Goal: Information Seeking & Learning: Learn about a topic

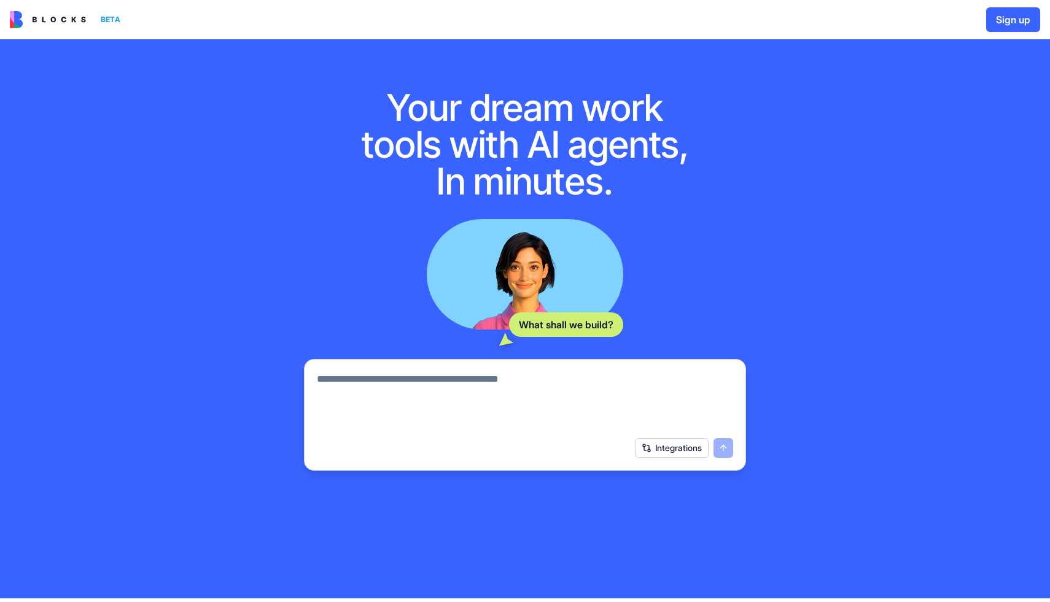
click at [61, 20] on img at bounding box center [48, 19] width 76 height 17
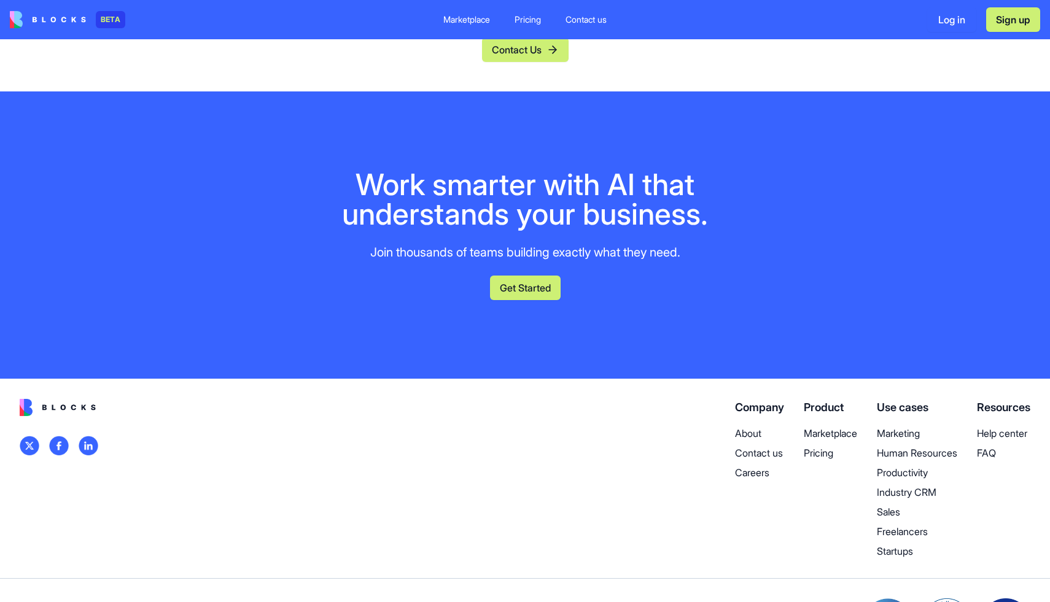
scroll to position [5027, 0]
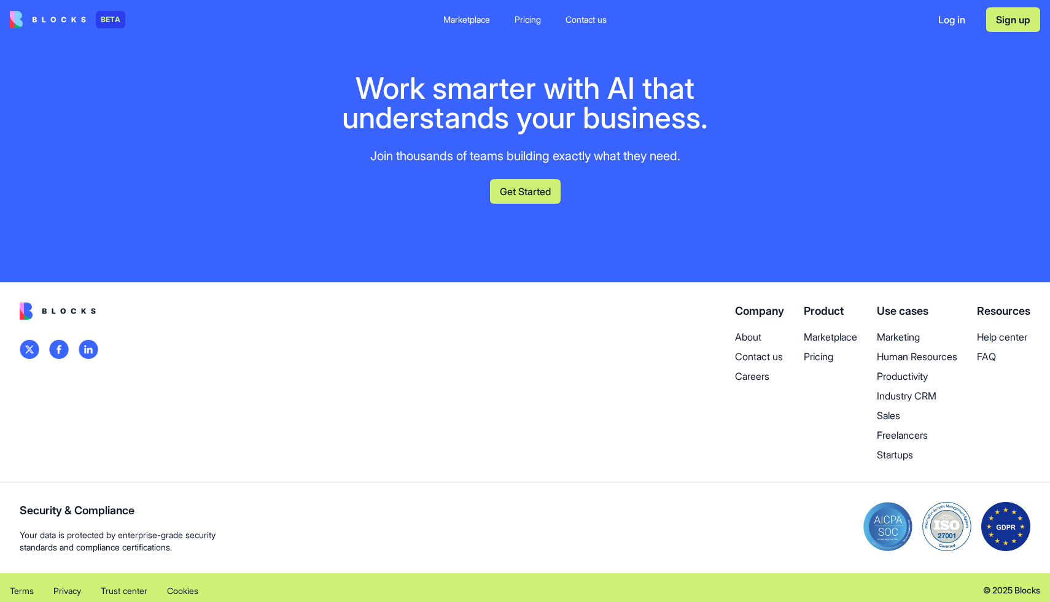
scroll to position [5678, 0]
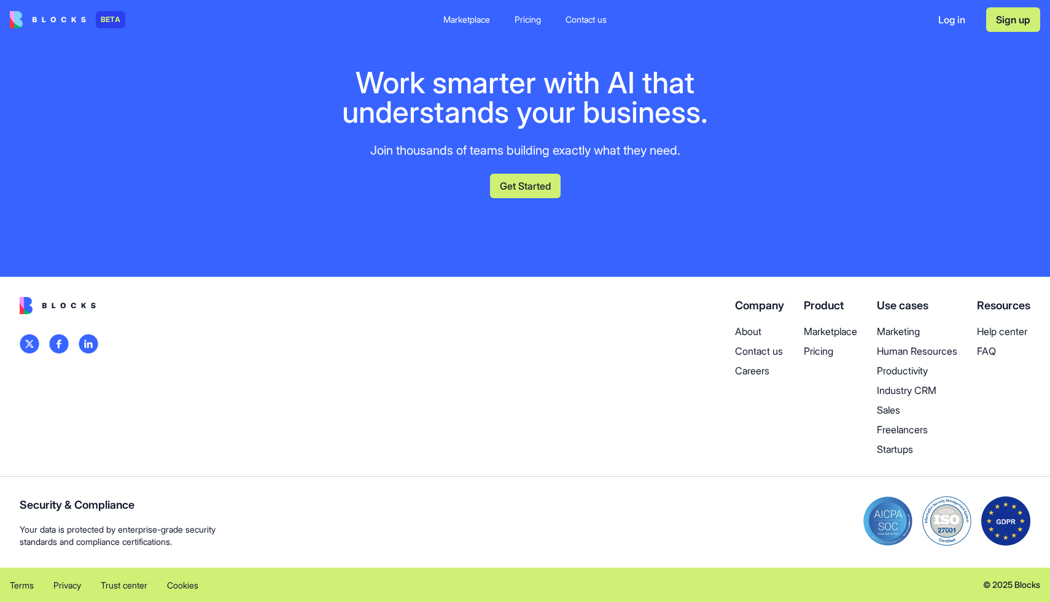
click at [754, 378] on p "Careers" at bounding box center [759, 370] width 49 height 15
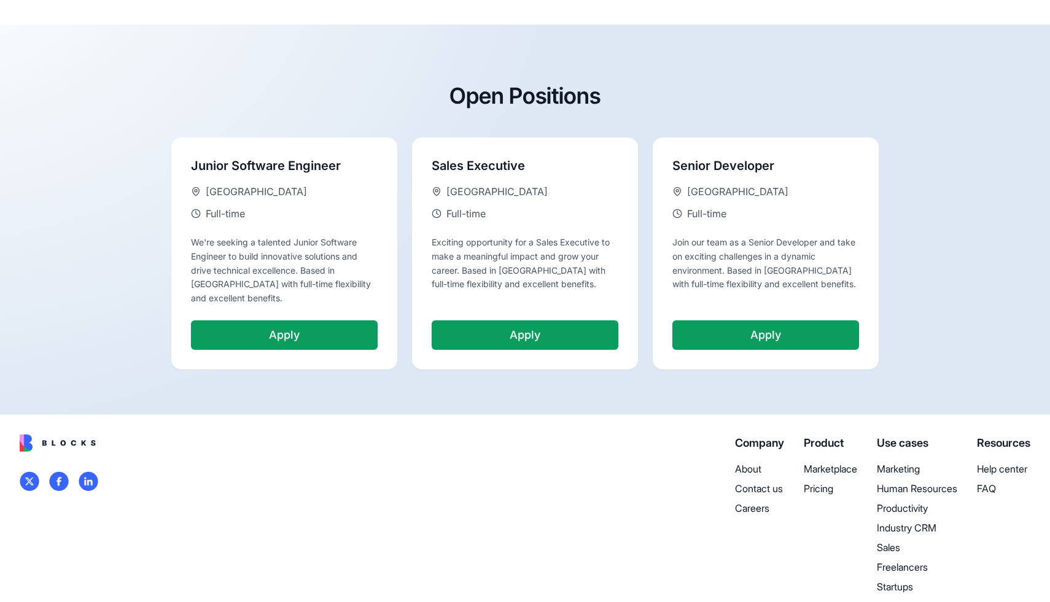
scroll to position [212, 0]
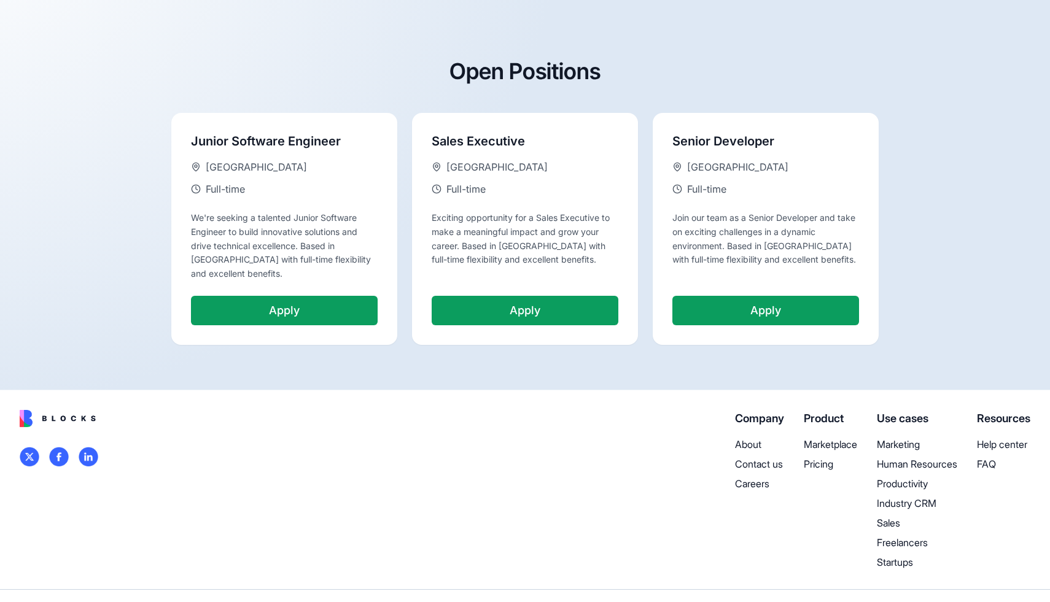
click at [737, 438] on p "About" at bounding box center [759, 444] width 49 height 15
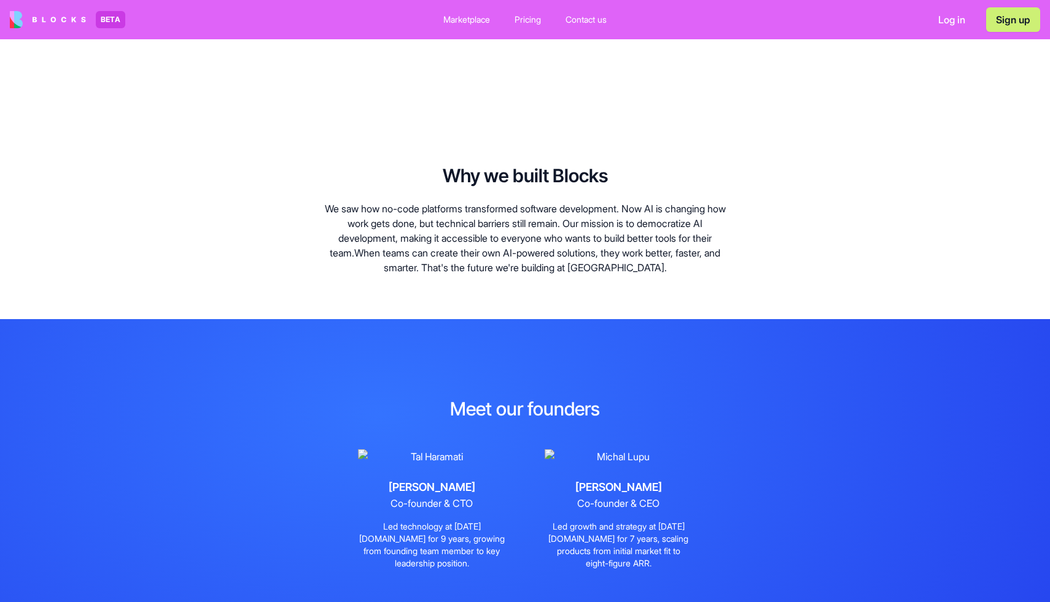
scroll to position [356, 0]
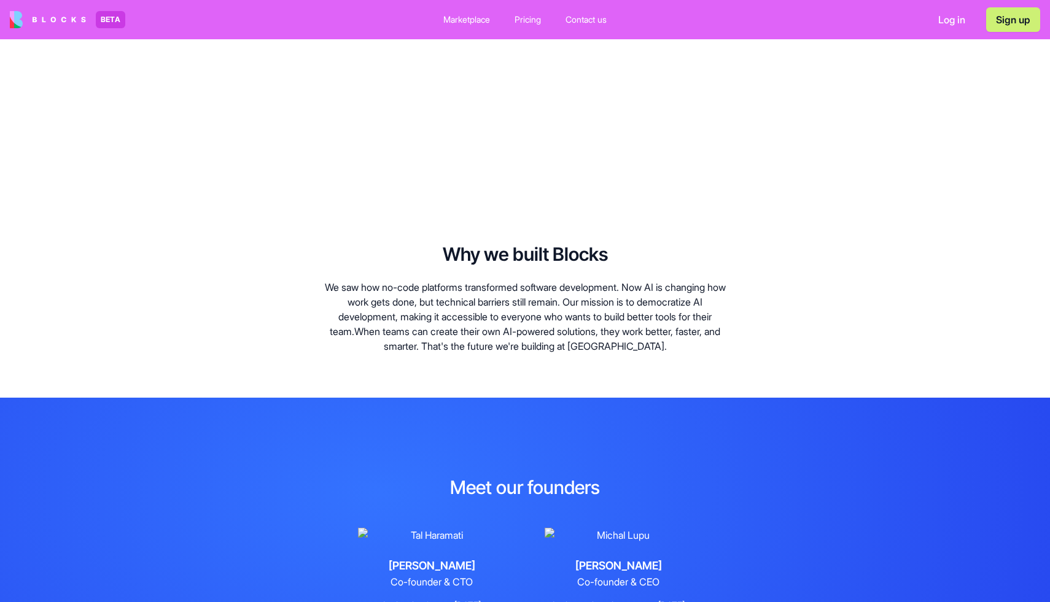
click at [61, 17] on img at bounding box center [48, 19] width 76 height 17
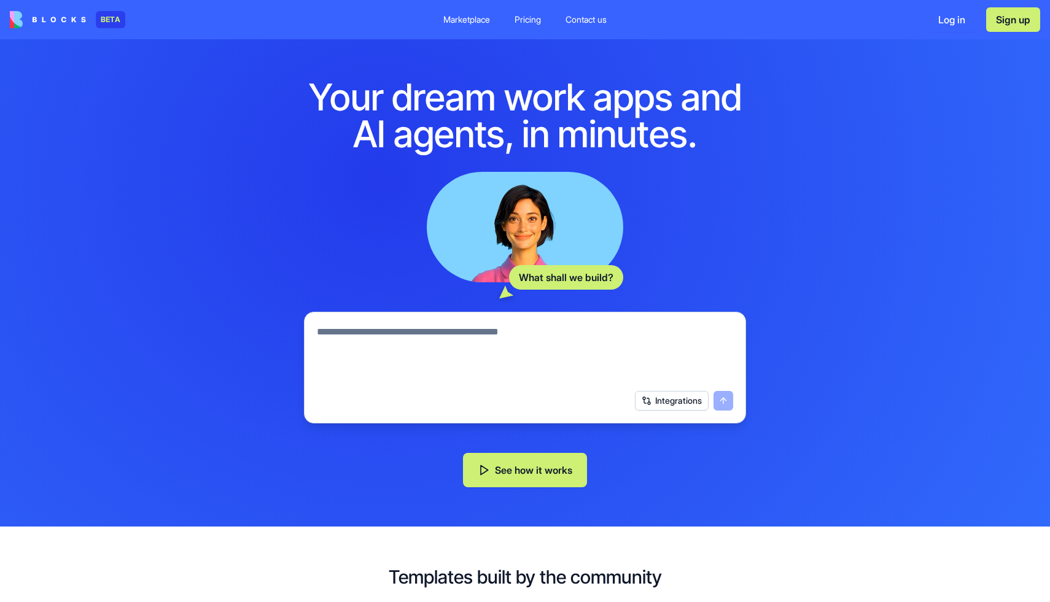
click at [485, 23] on div "Marketplace" at bounding box center [466, 20] width 47 height 12
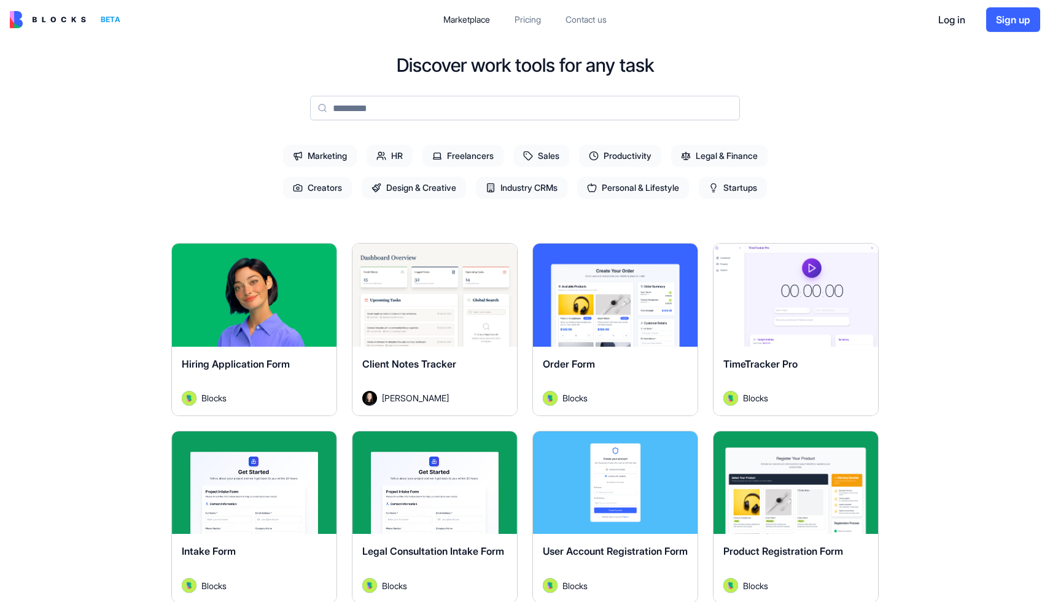
click at [434, 301] on button "Explore" at bounding box center [435, 295] width 92 height 25
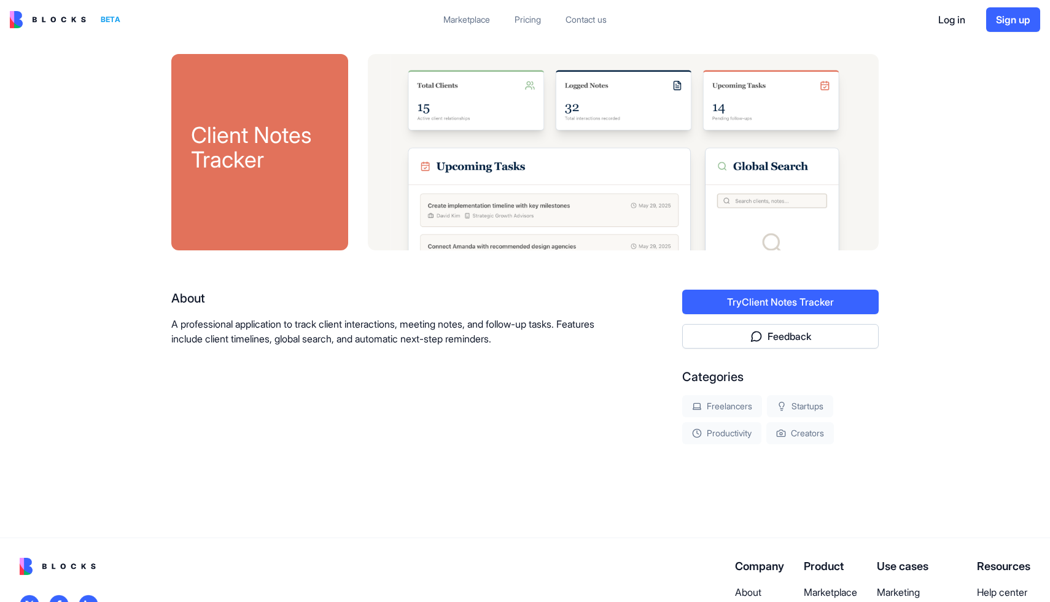
click at [777, 298] on button "Try Client Notes Tracker" at bounding box center [780, 302] width 196 height 25
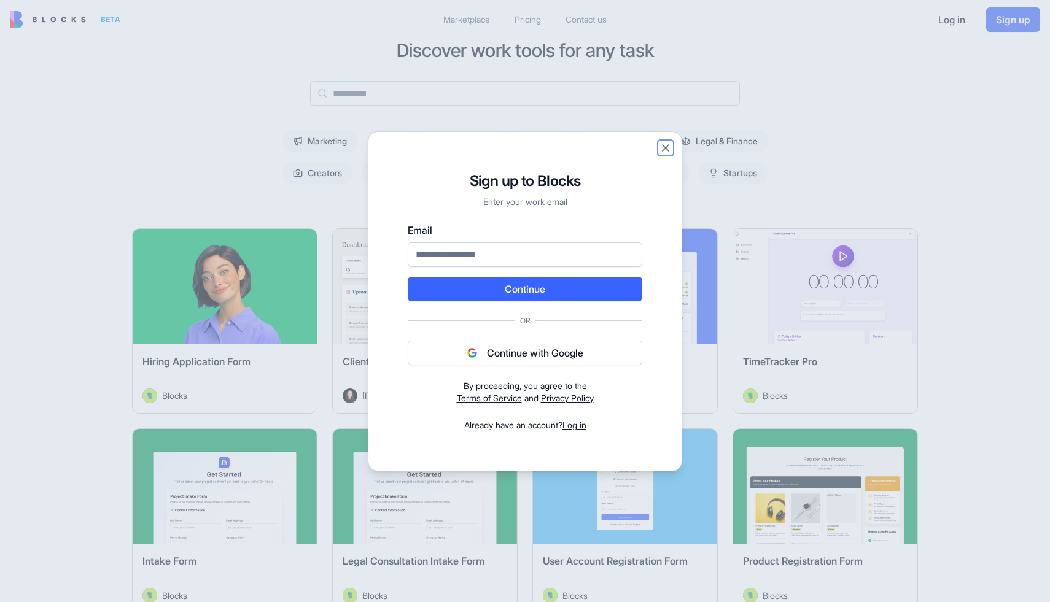
click at [662, 148] on button "Close" at bounding box center [665, 148] width 12 height 12
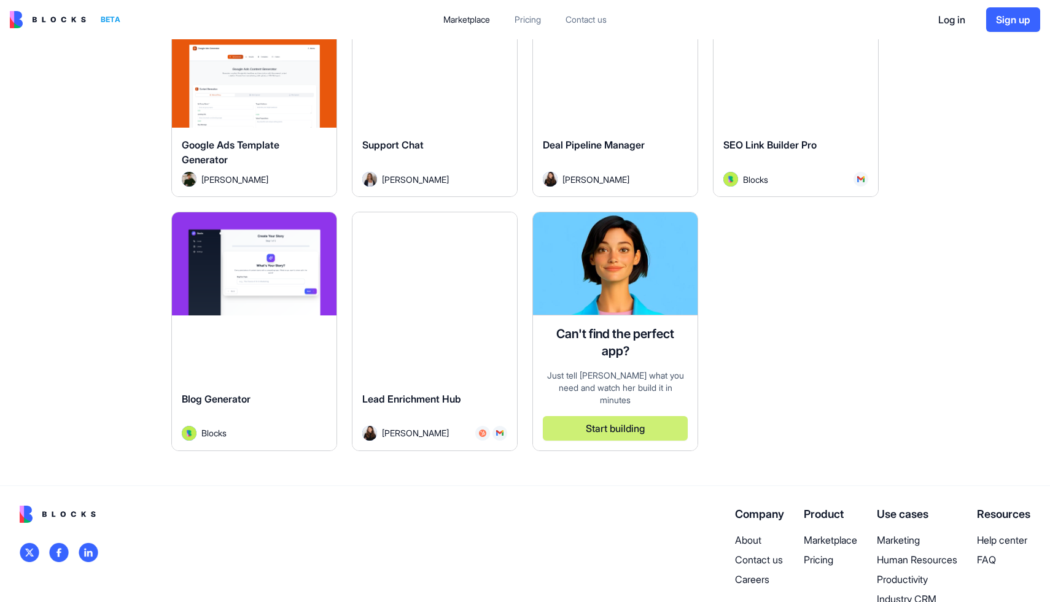
scroll to position [3565, 0]
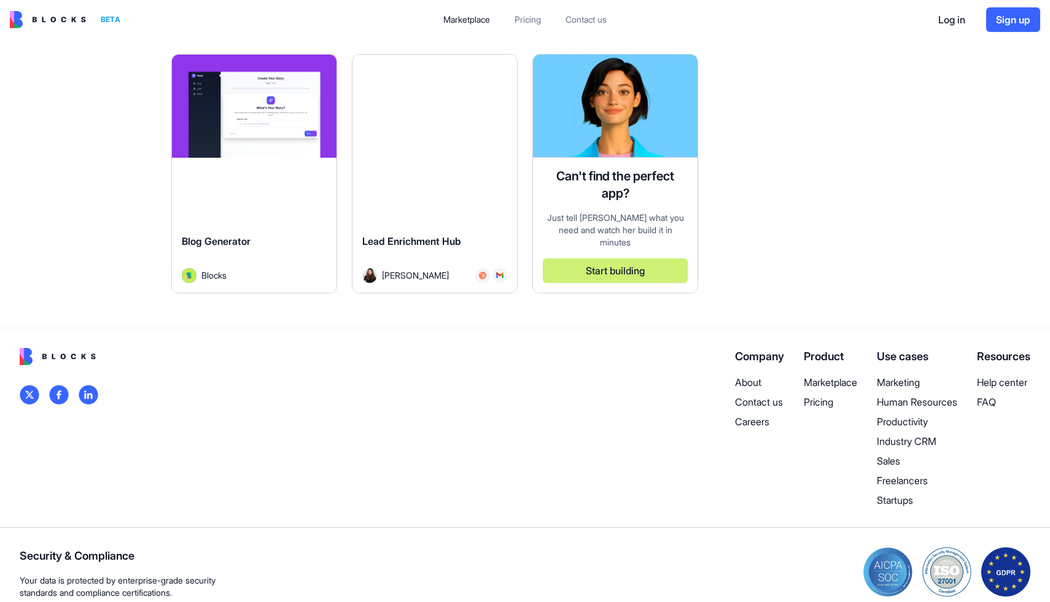
click at [899, 414] on p "Productivity" at bounding box center [917, 421] width 80 height 15
